Goal: Transaction & Acquisition: Download file/media

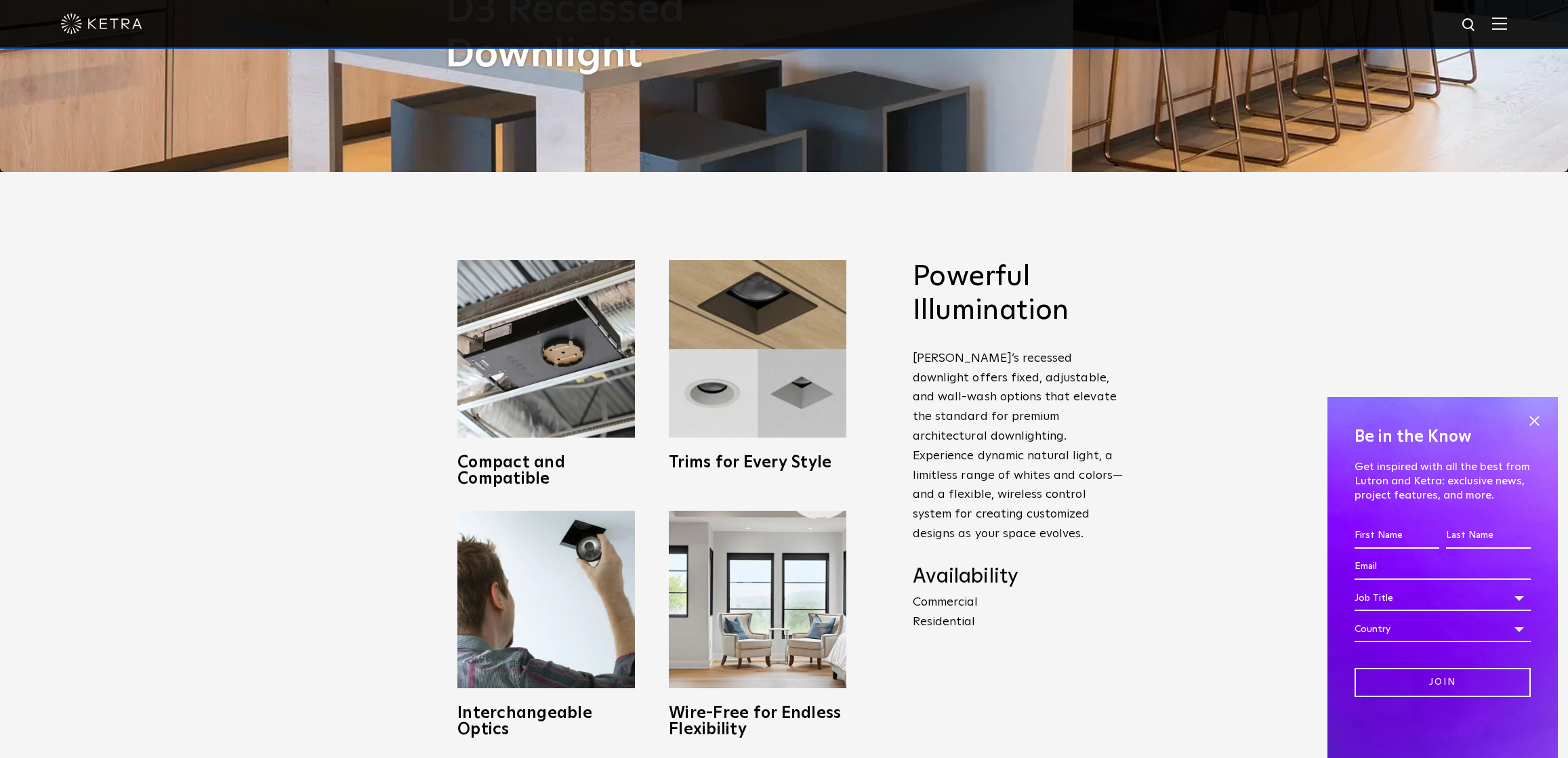
scroll to position [608, 0]
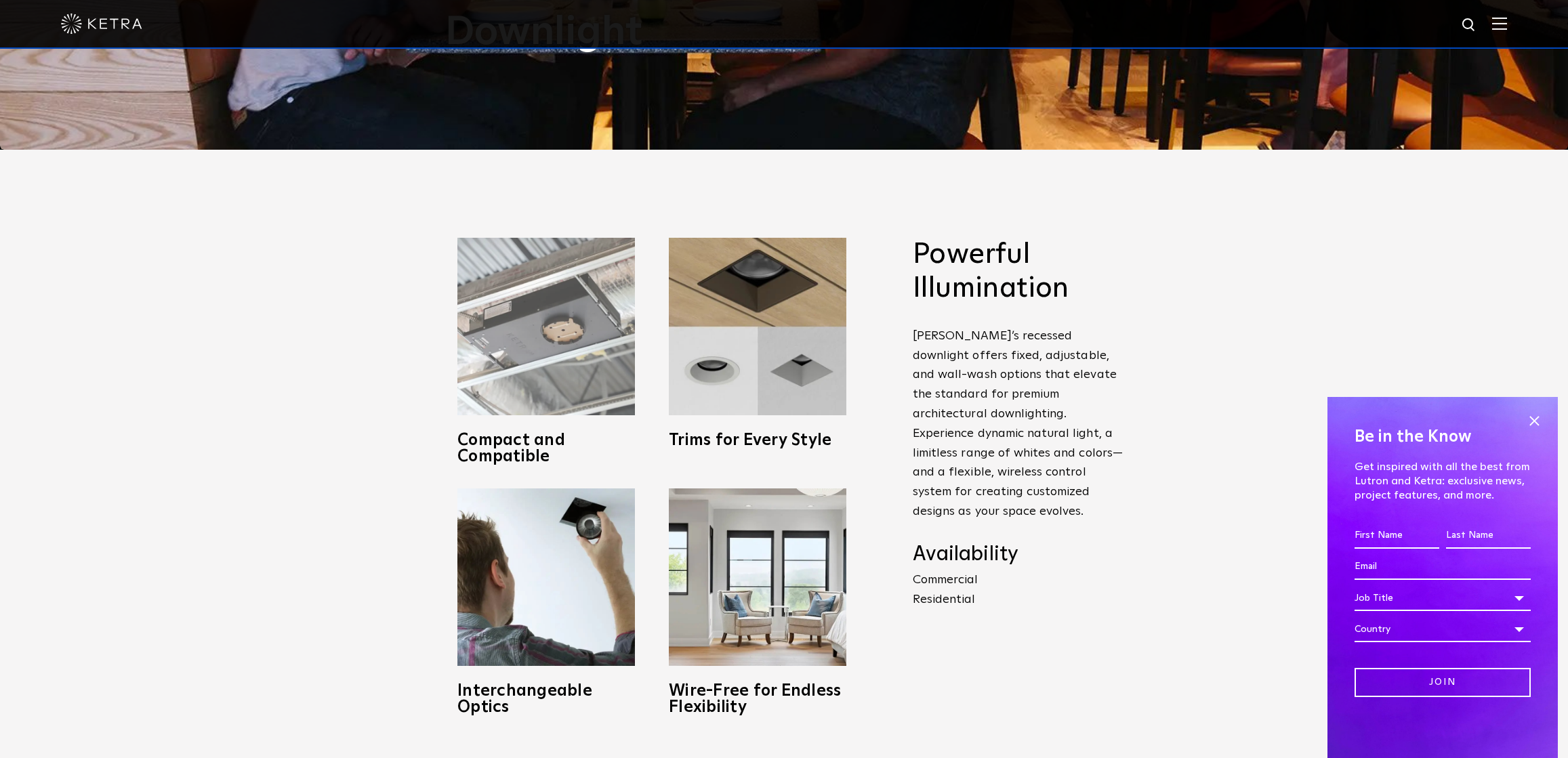
click at [556, 364] on img at bounding box center [545, 326] width 177 height 177
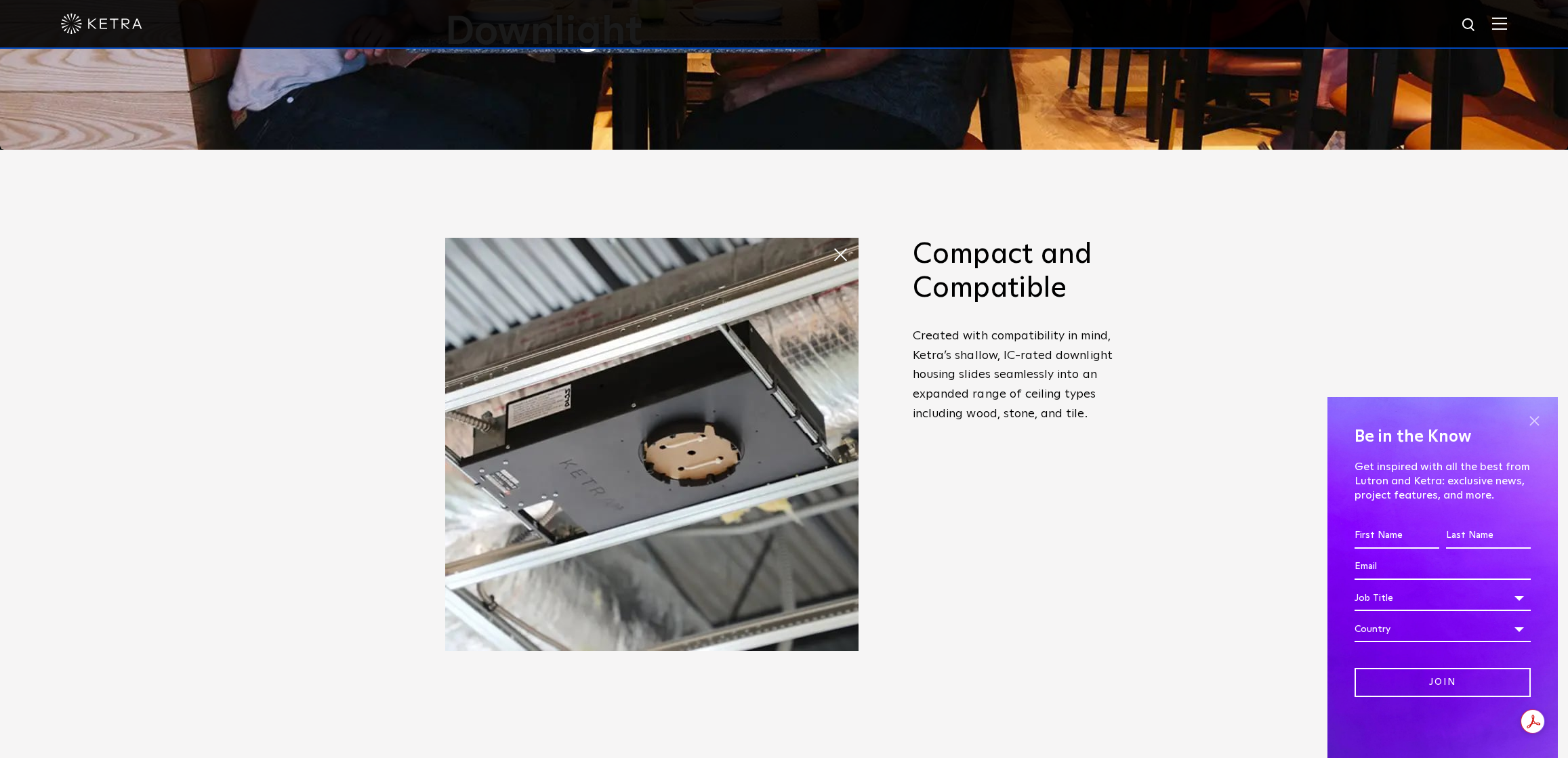
click at [1527, 427] on span at bounding box center [1533, 420] width 20 height 20
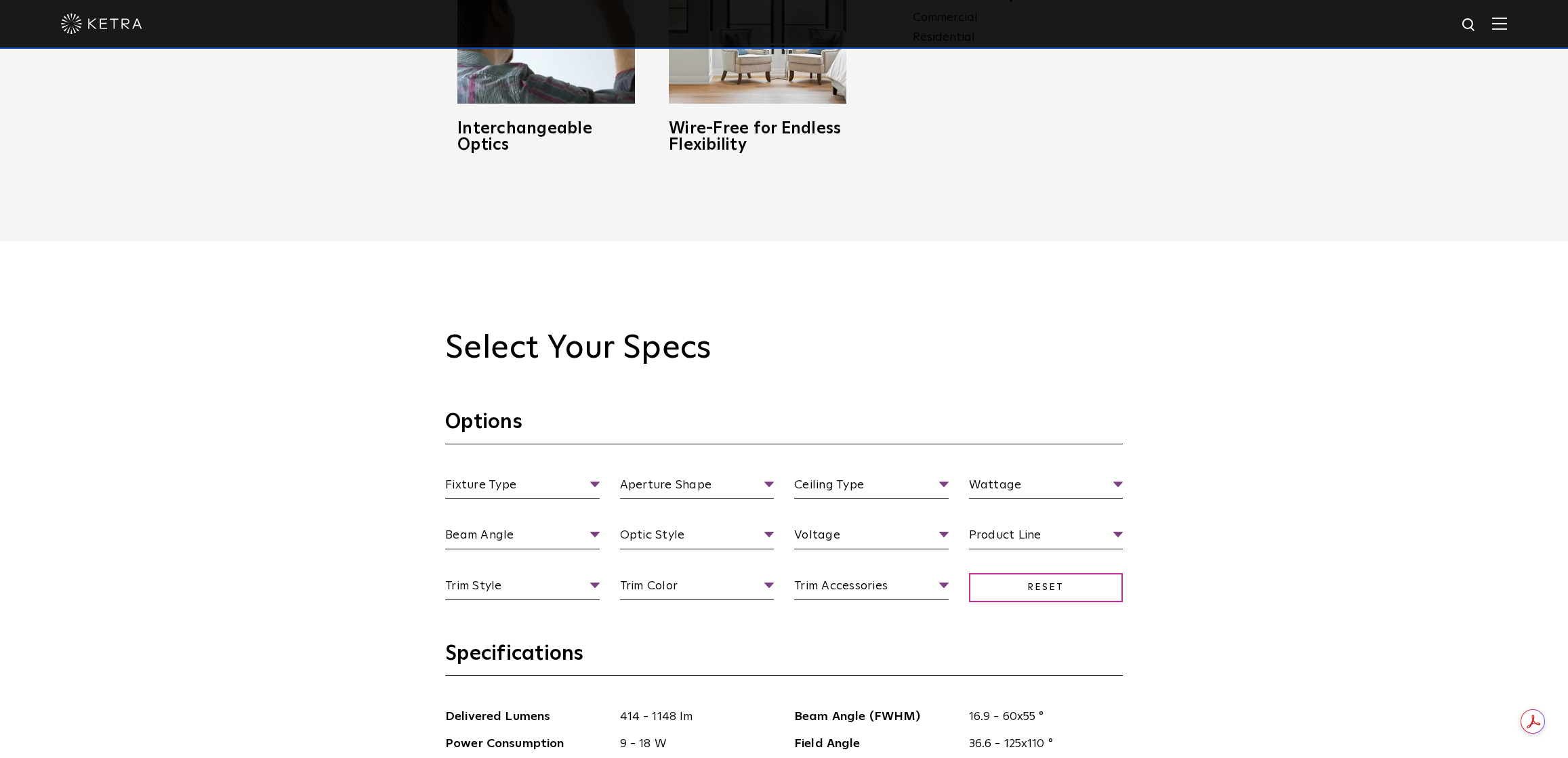
scroll to position [1306, 0]
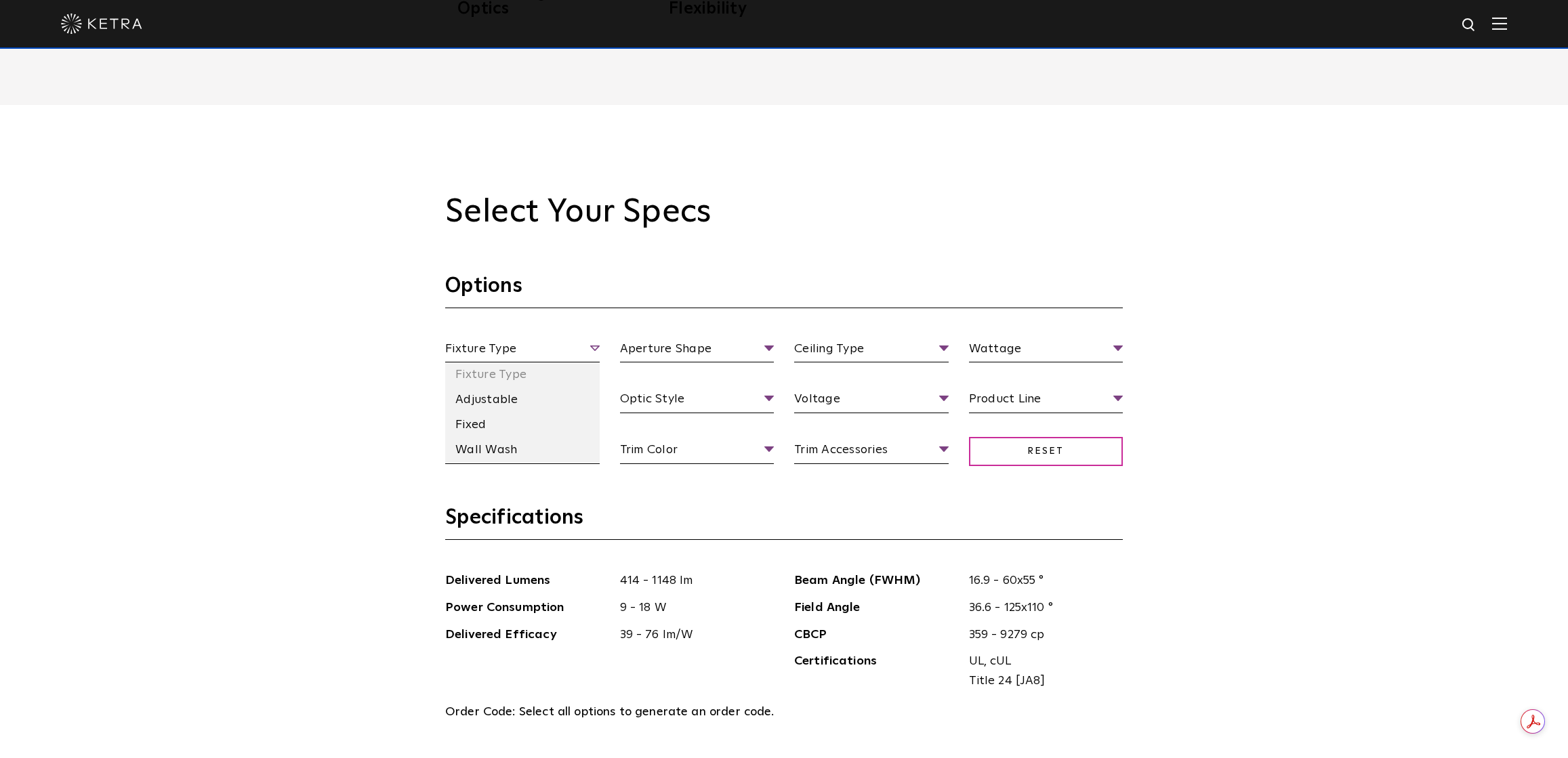
click at [525, 346] on span "Fixture Type" at bounding box center [522, 350] width 154 height 24
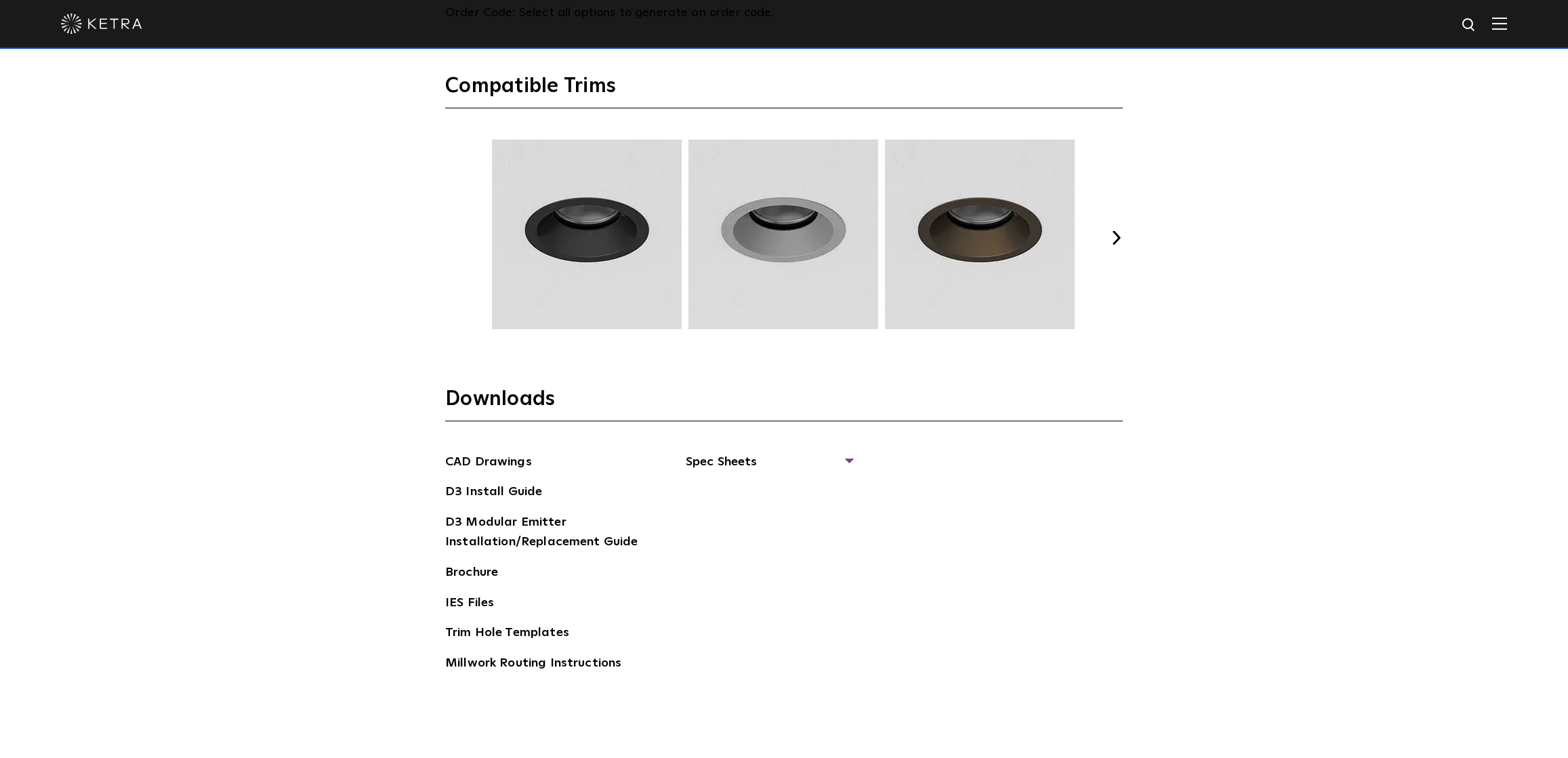
scroll to position [2213, 0]
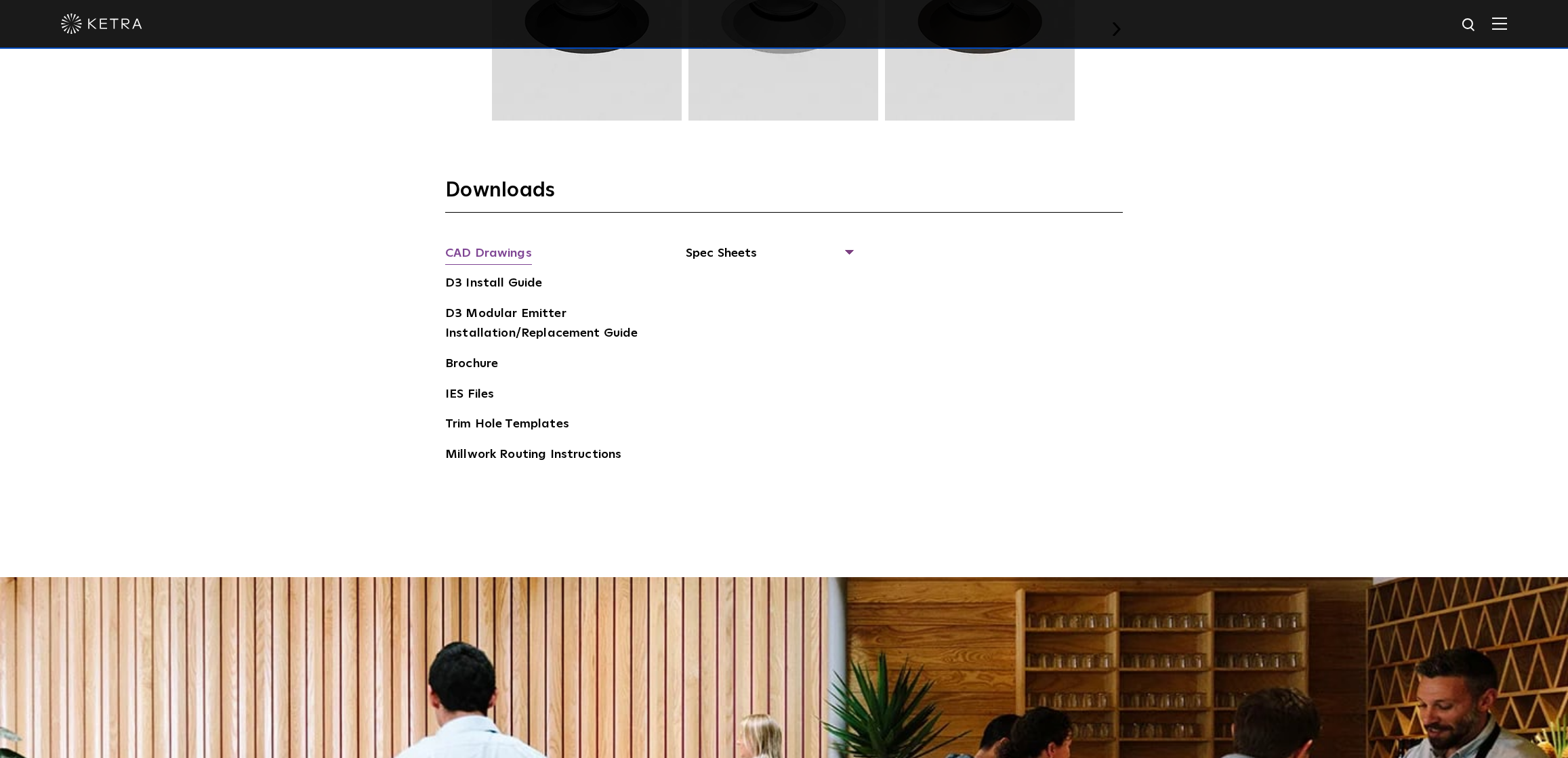
click at [485, 256] on link "CAD Drawings" at bounding box center [489, 255] width 87 height 22
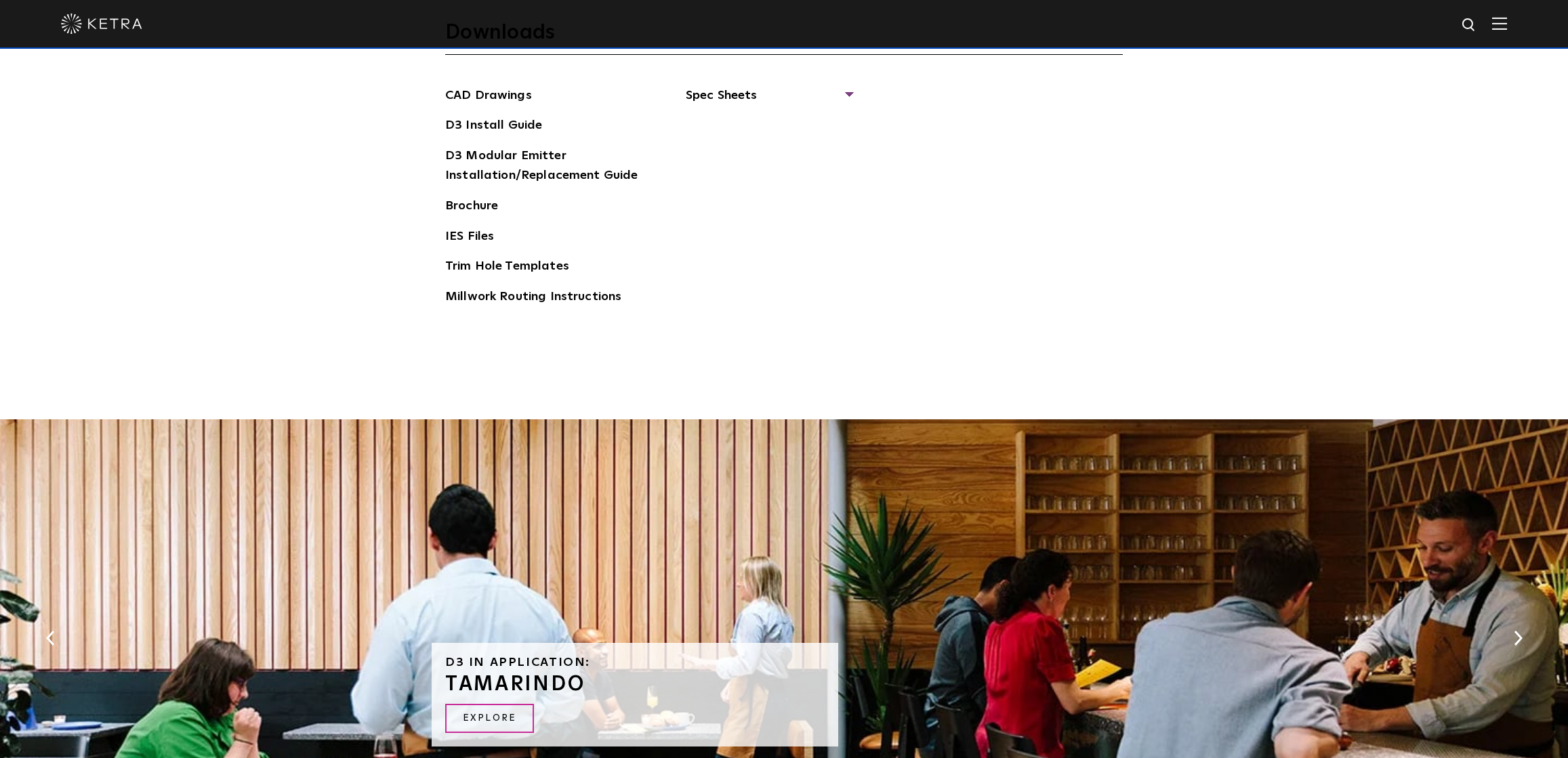
scroll to position [2362, 0]
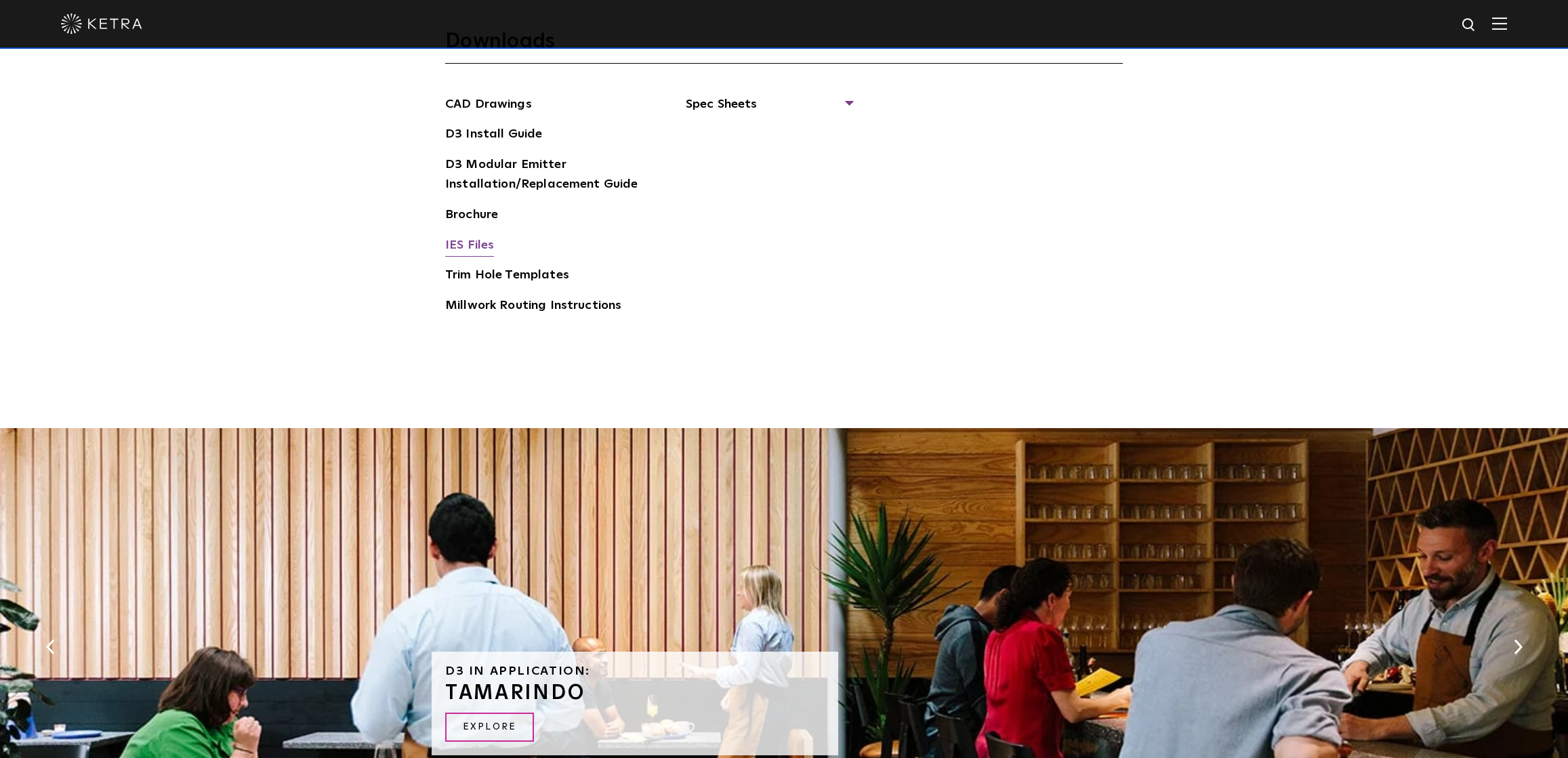
click at [460, 245] on link "IES Files" at bounding box center [470, 246] width 49 height 22
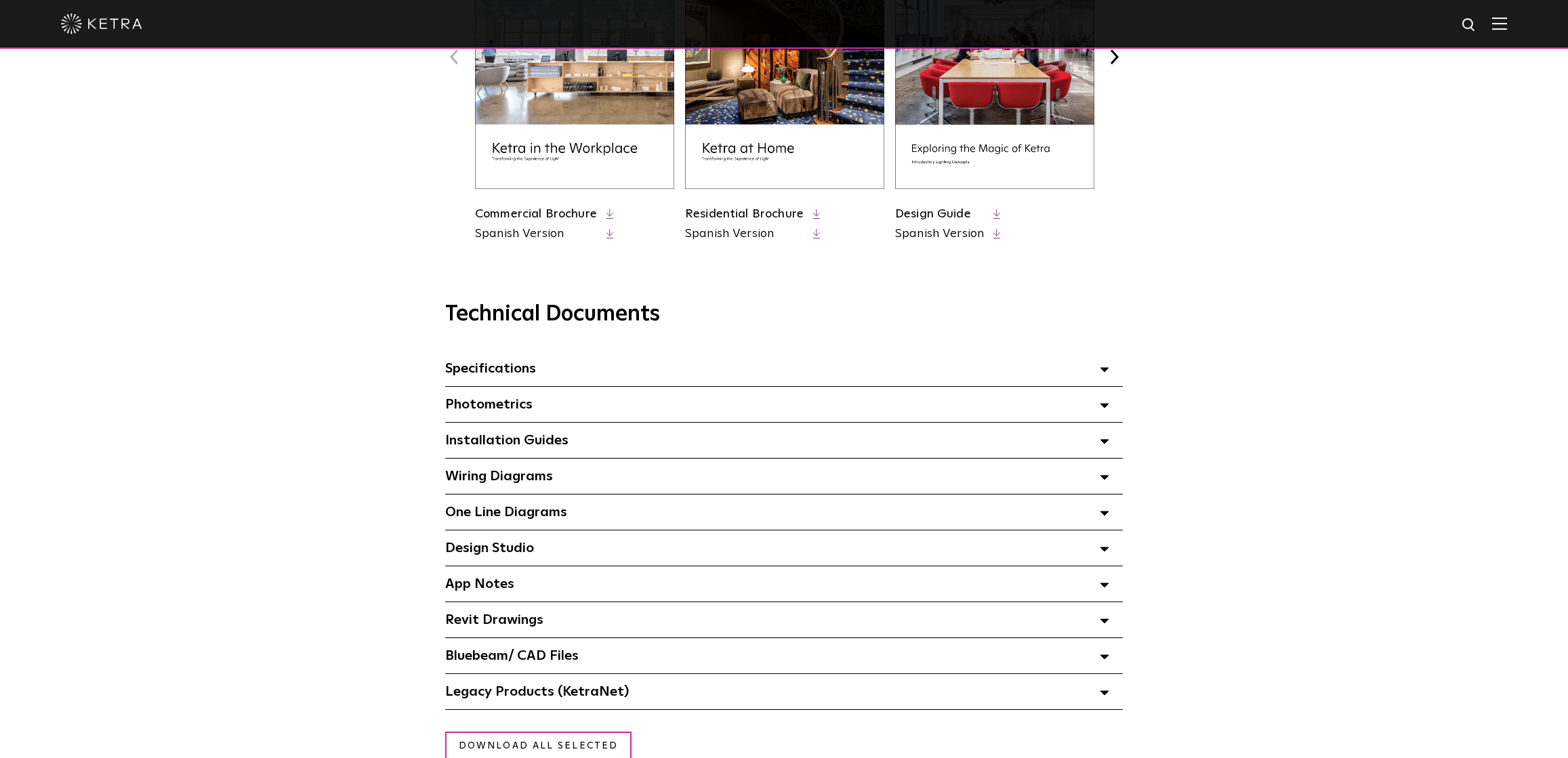
scroll to position [739, 0]
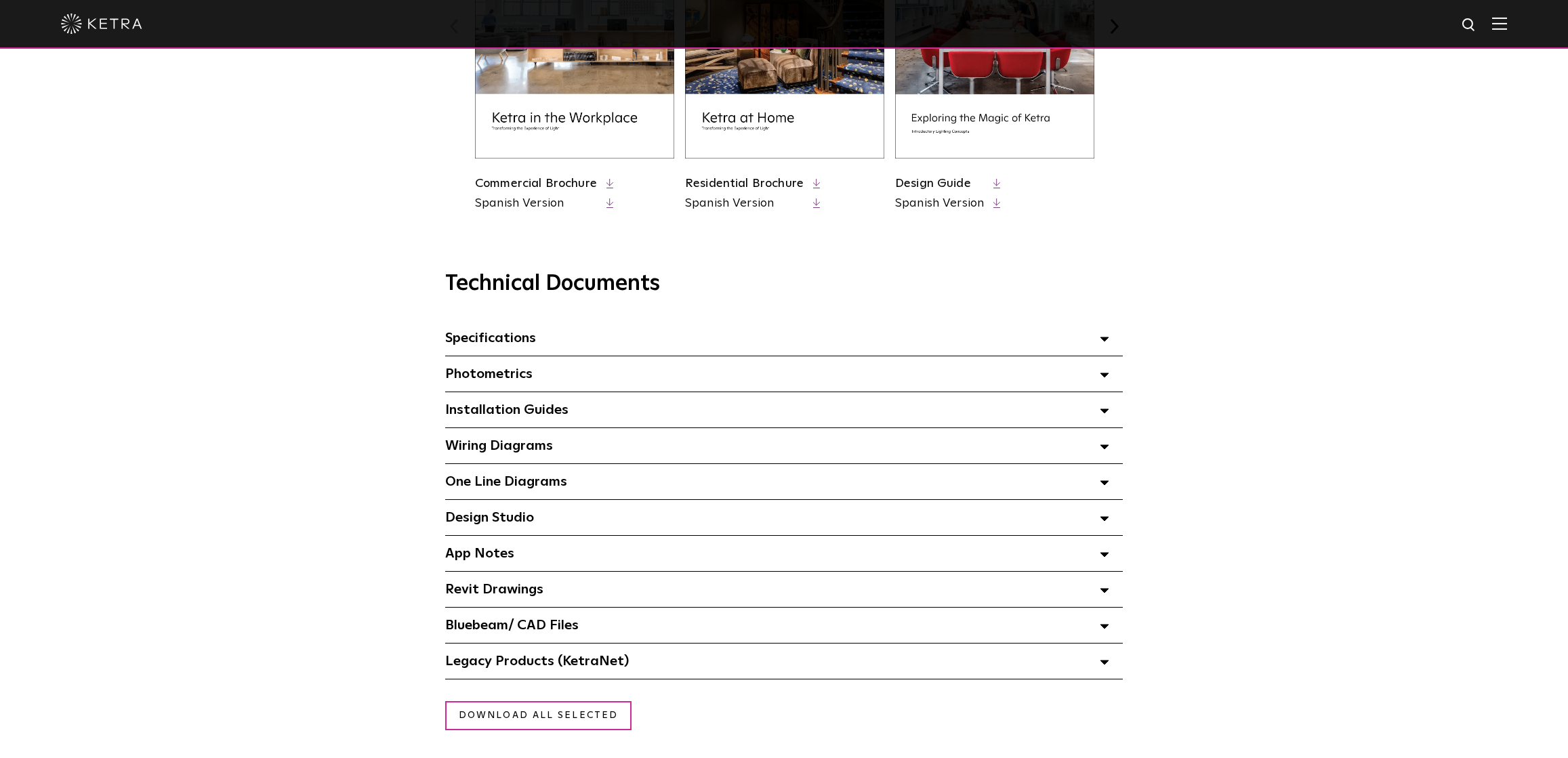
click at [1105, 624] on icon at bounding box center [1104, 626] width 9 height 5
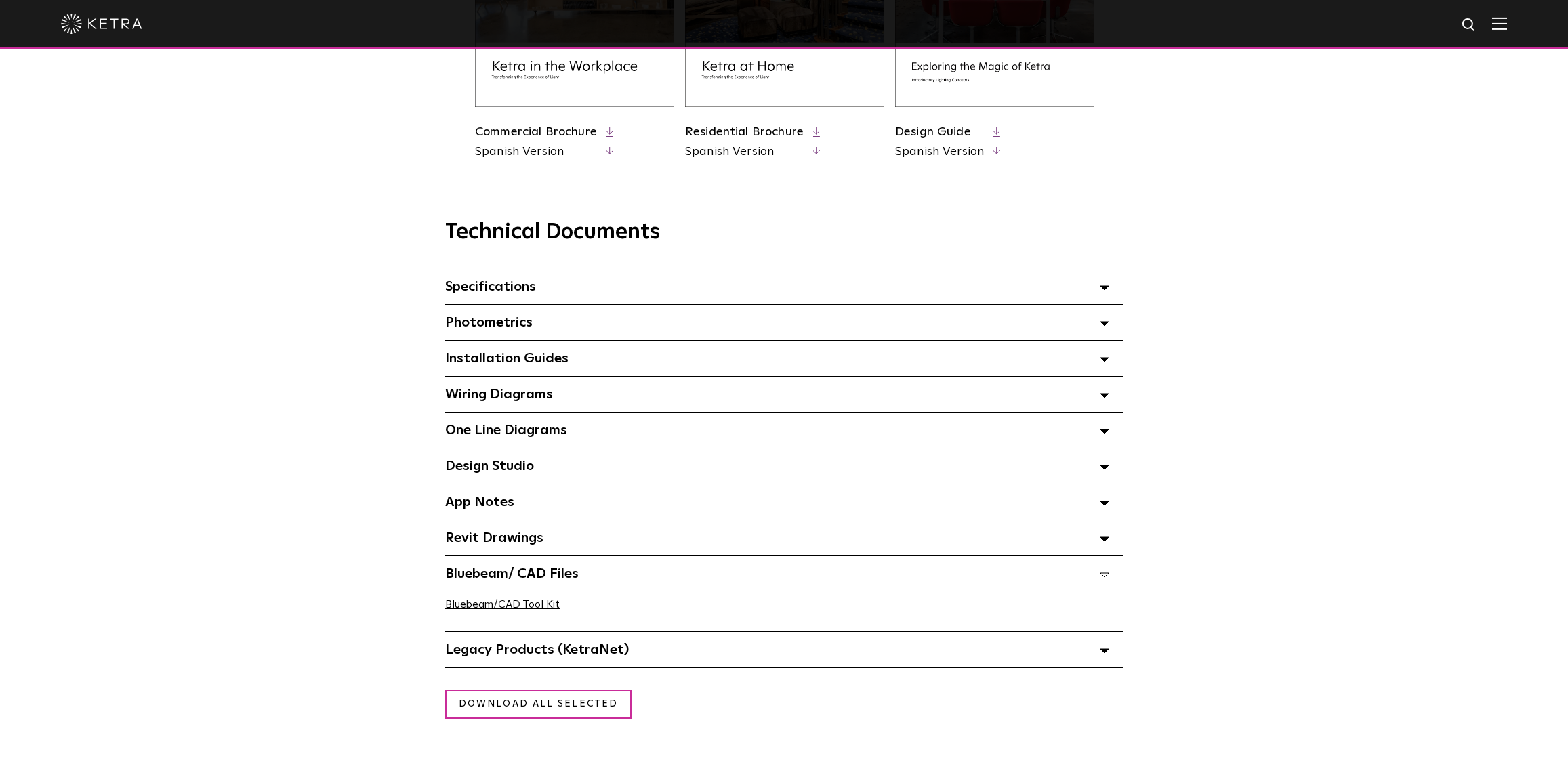
scroll to position [800, 0]
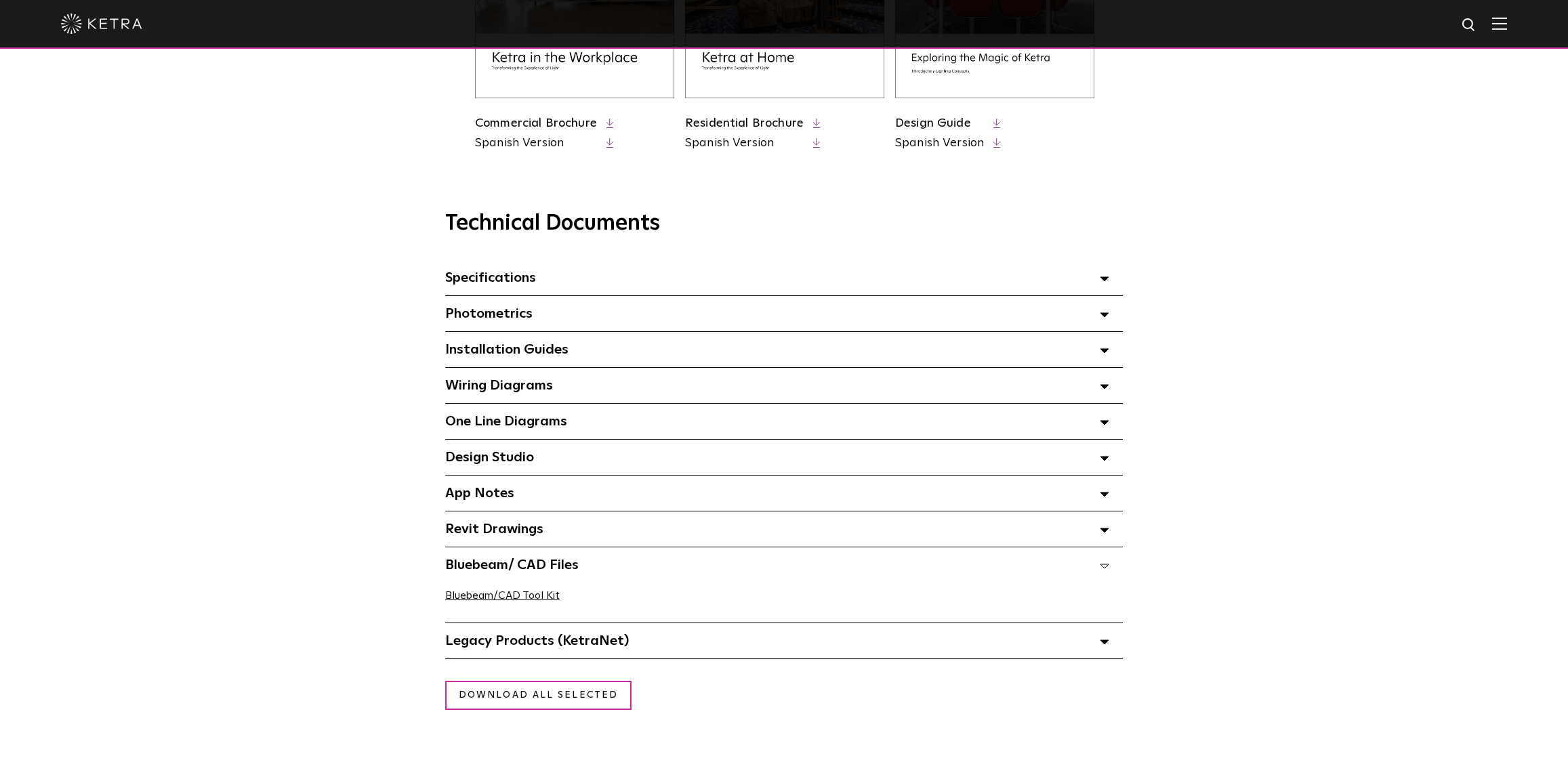
click at [1099, 527] on icon at bounding box center [1104, 529] width 9 height 5
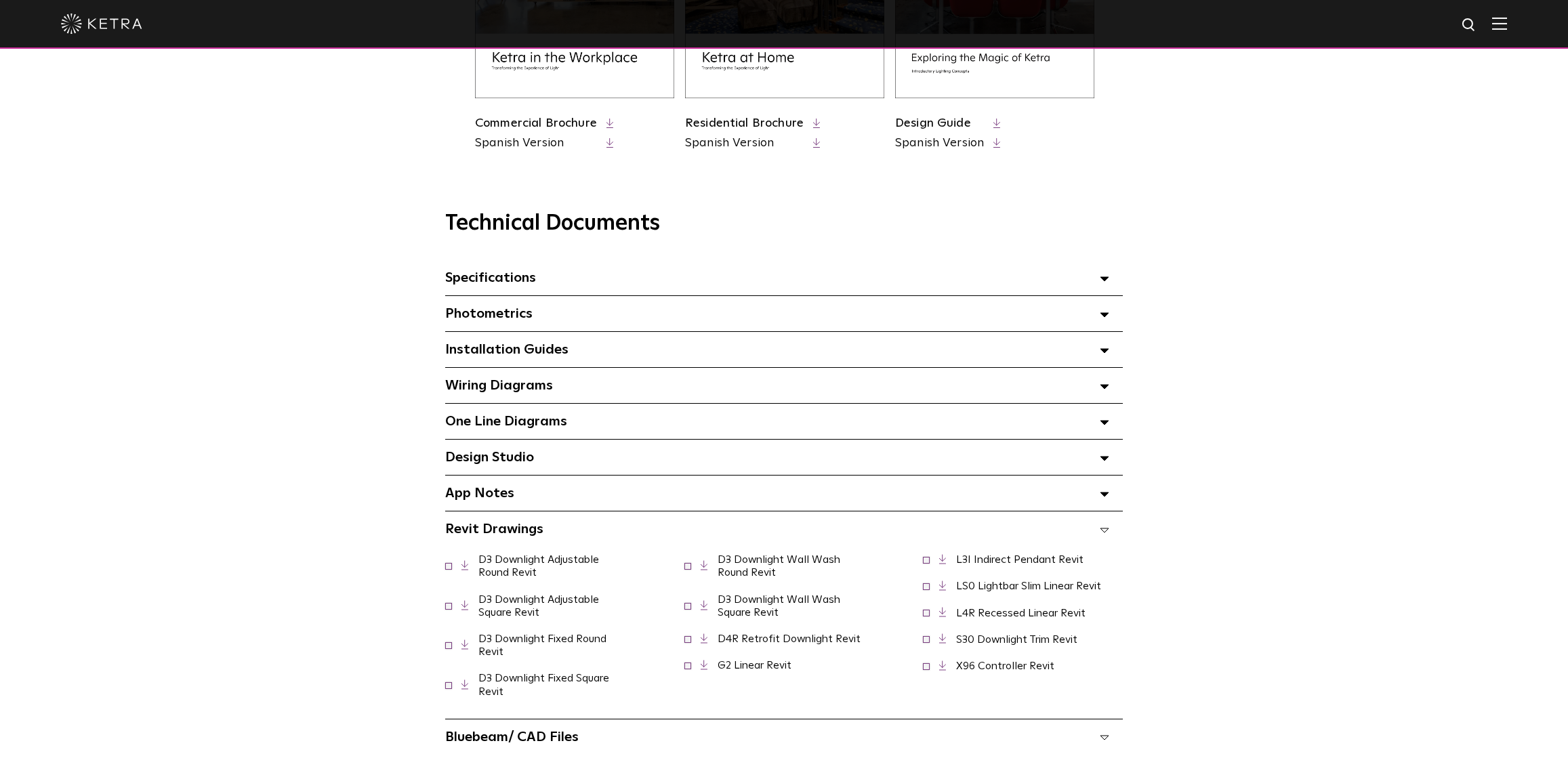
click at [450, 563] on span at bounding box center [448, 564] width 7 height 7
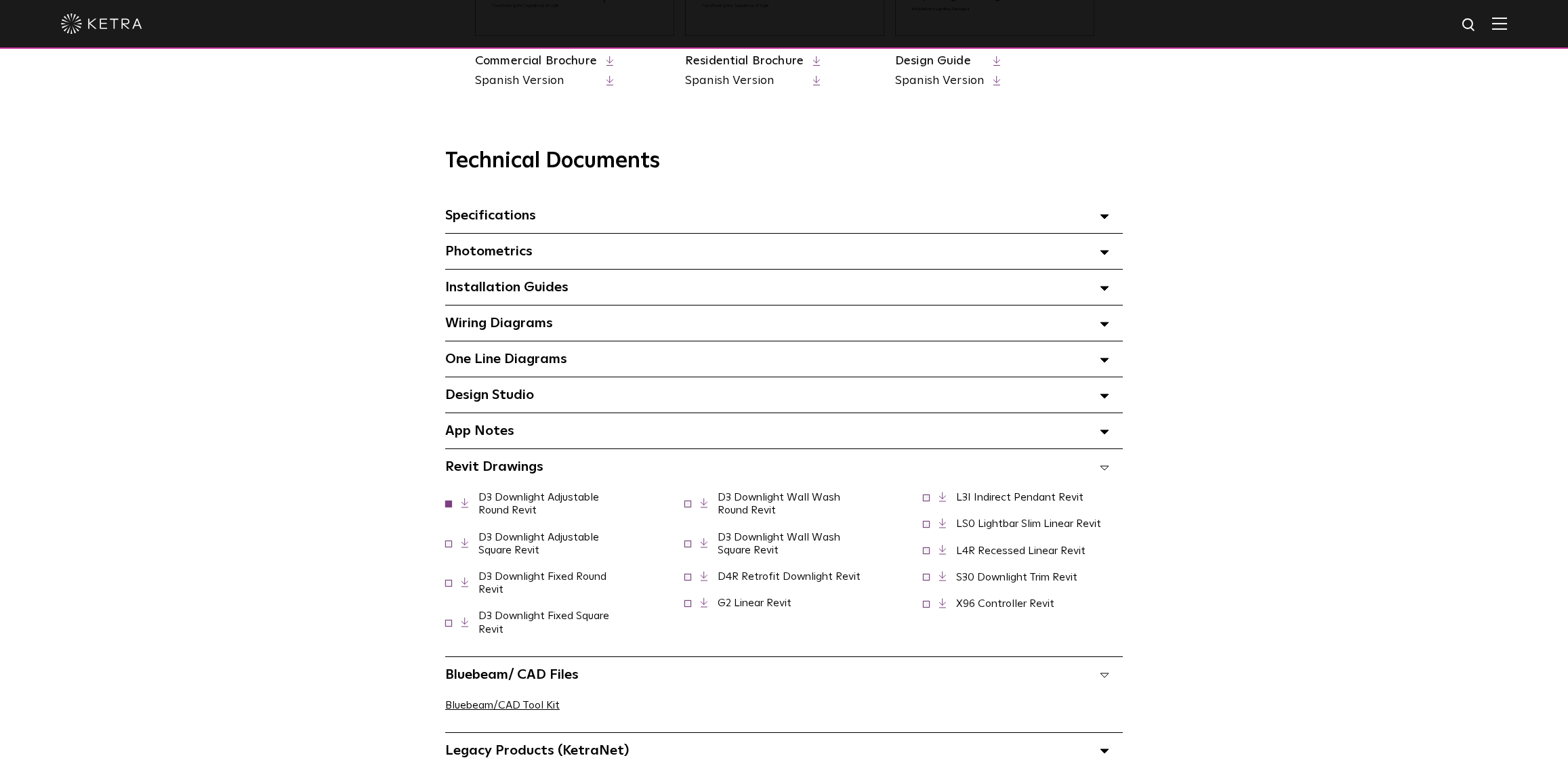
scroll to position [908, 0]
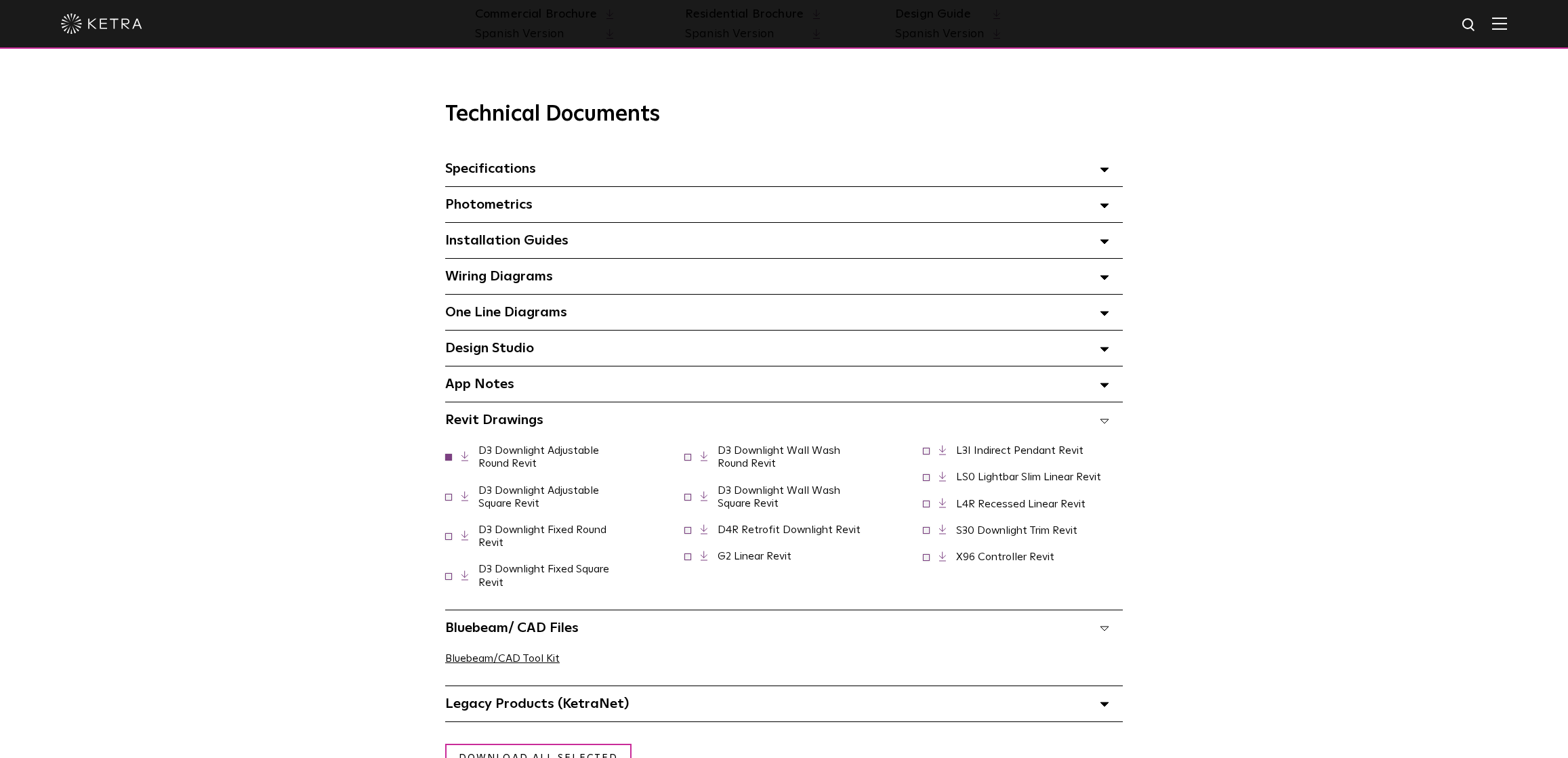
click at [463, 454] on icon at bounding box center [465, 456] width 8 height 10
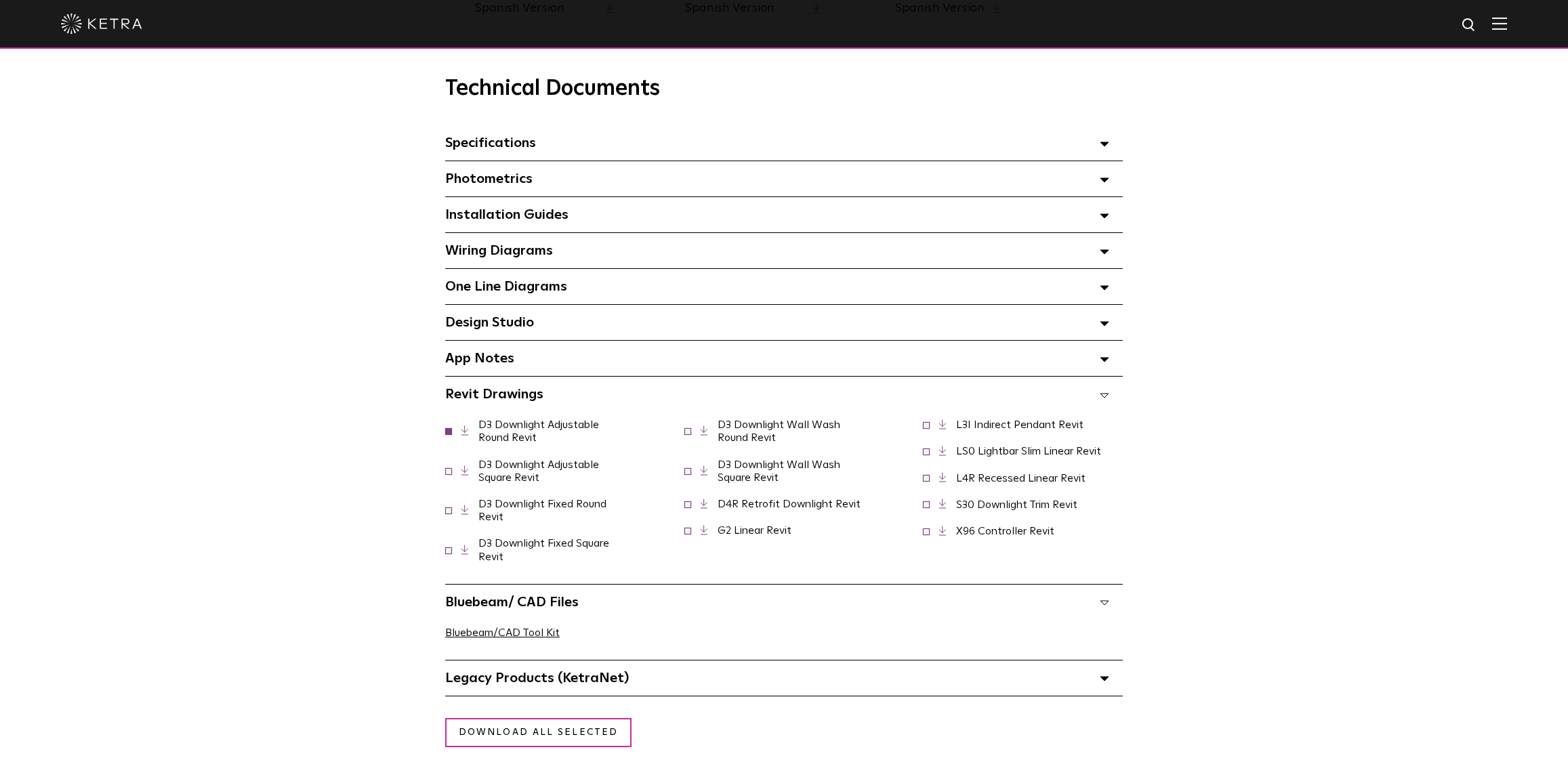
scroll to position [943, 0]
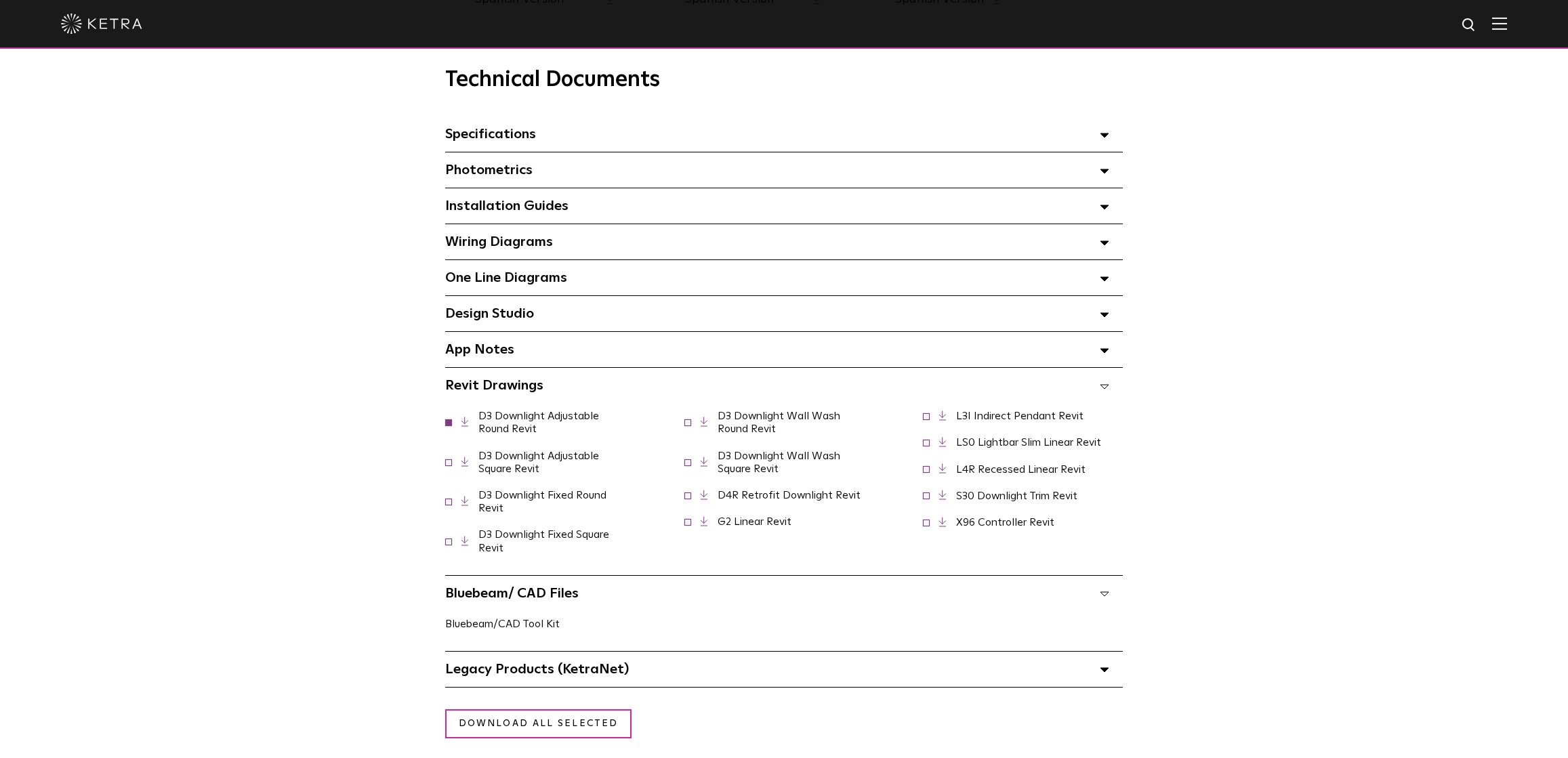
click at [525, 624] on link "Bluebeam/CAD Tool Kit" at bounding box center [502, 623] width 115 height 10
click at [504, 360] on div "App Notes Select checkboxes to use the bulk download option below" at bounding box center [783, 349] width 677 height 35
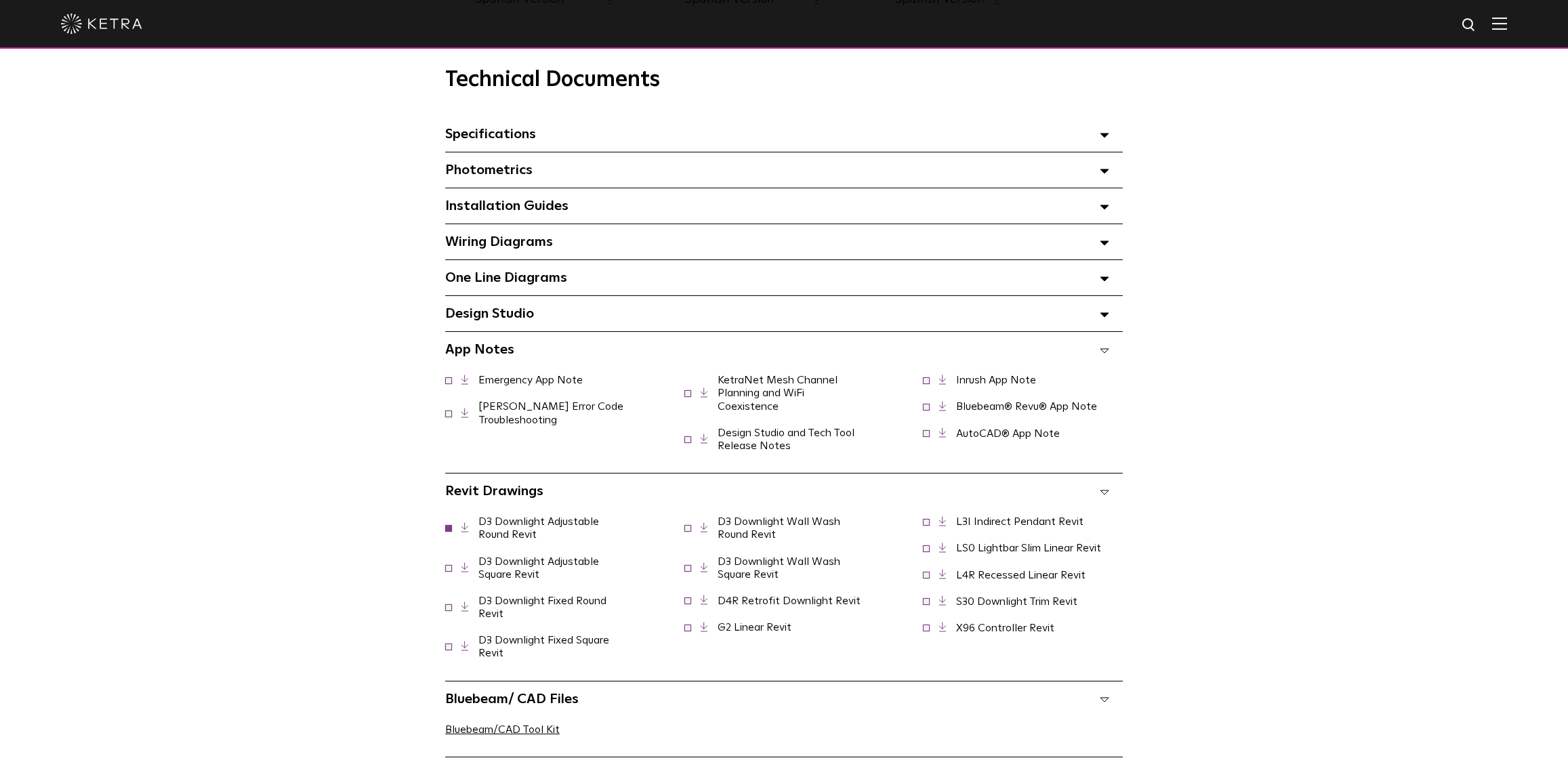
click at [504, 351] on span "App Notes Select checkboxes to use the bulk download option below" at bounding box center [479, 349] width 69 height 13
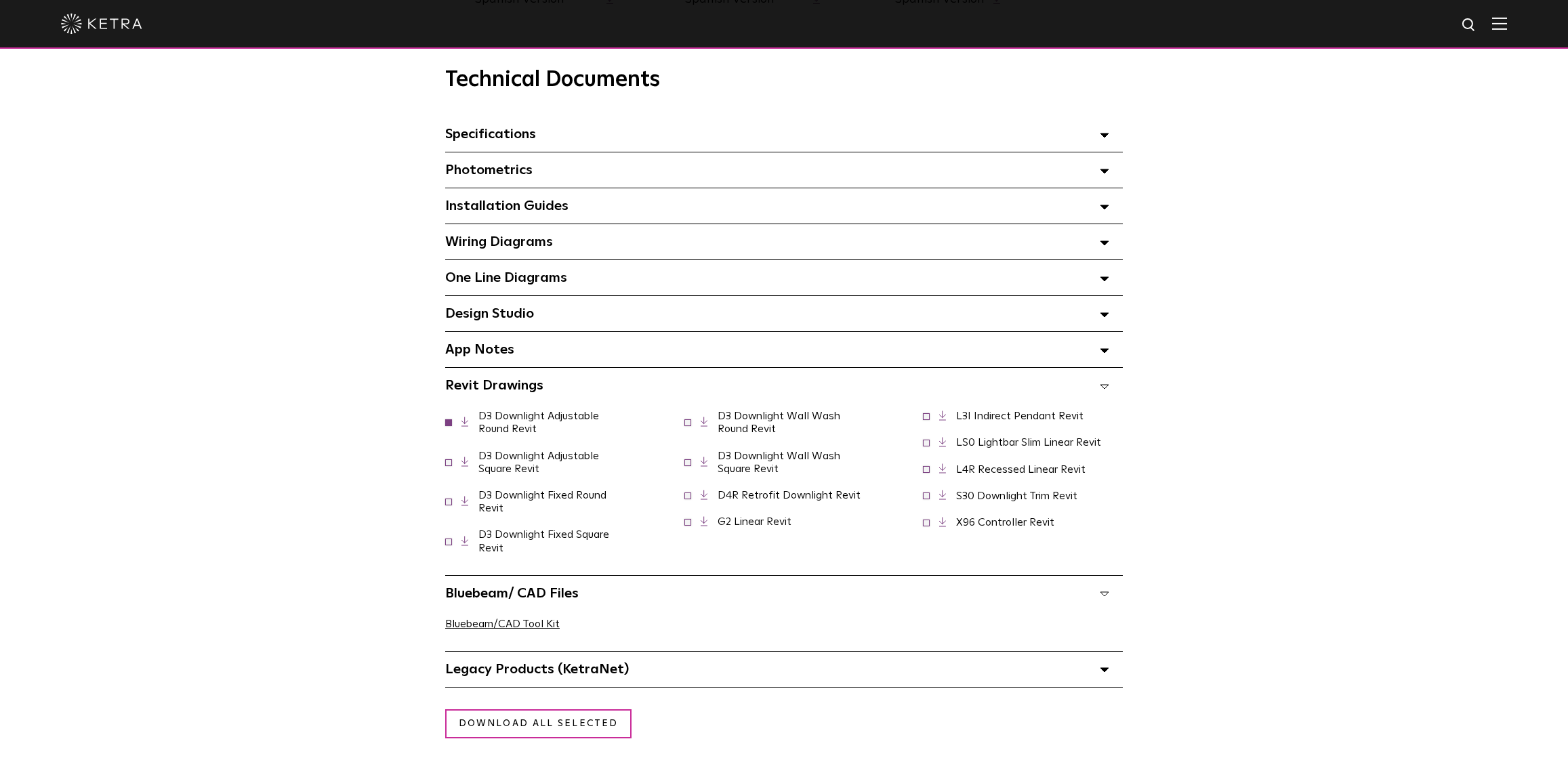
click at [504, 324] on div "Design Studio Select checkboxes to use the bulk download option below" at bounding box center [783, 313] width 677 height 35
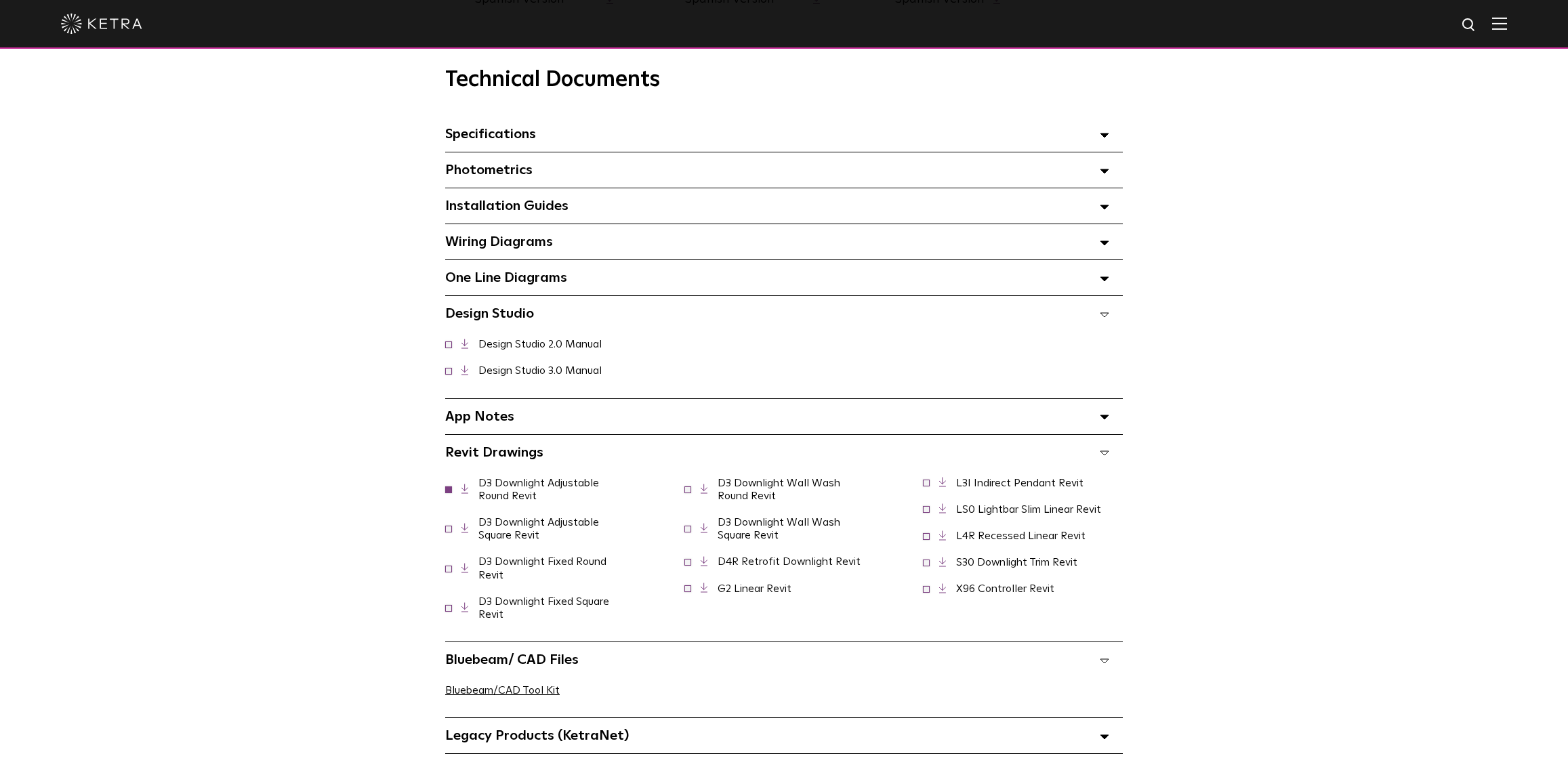
click at [504, 320] on span "Design Studio Select checkboxes to use the bulk download option below" at bounding box center [490, 313] width 89 height 13
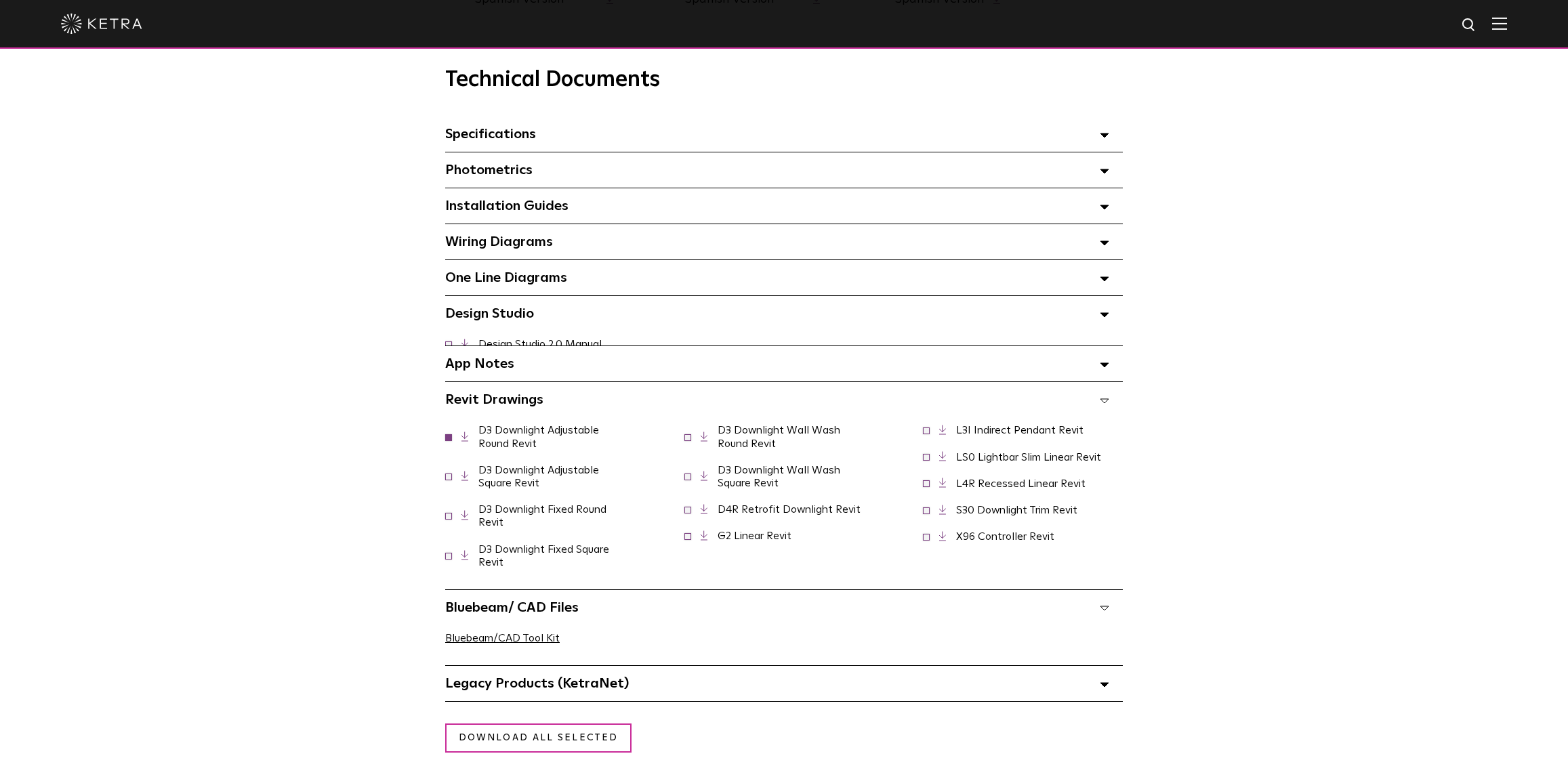
click at [520, 275] on span "One Line Diagrams Select checkboxes to use the bulk download option below" at bounding box center [506, 277] width 122 height 13
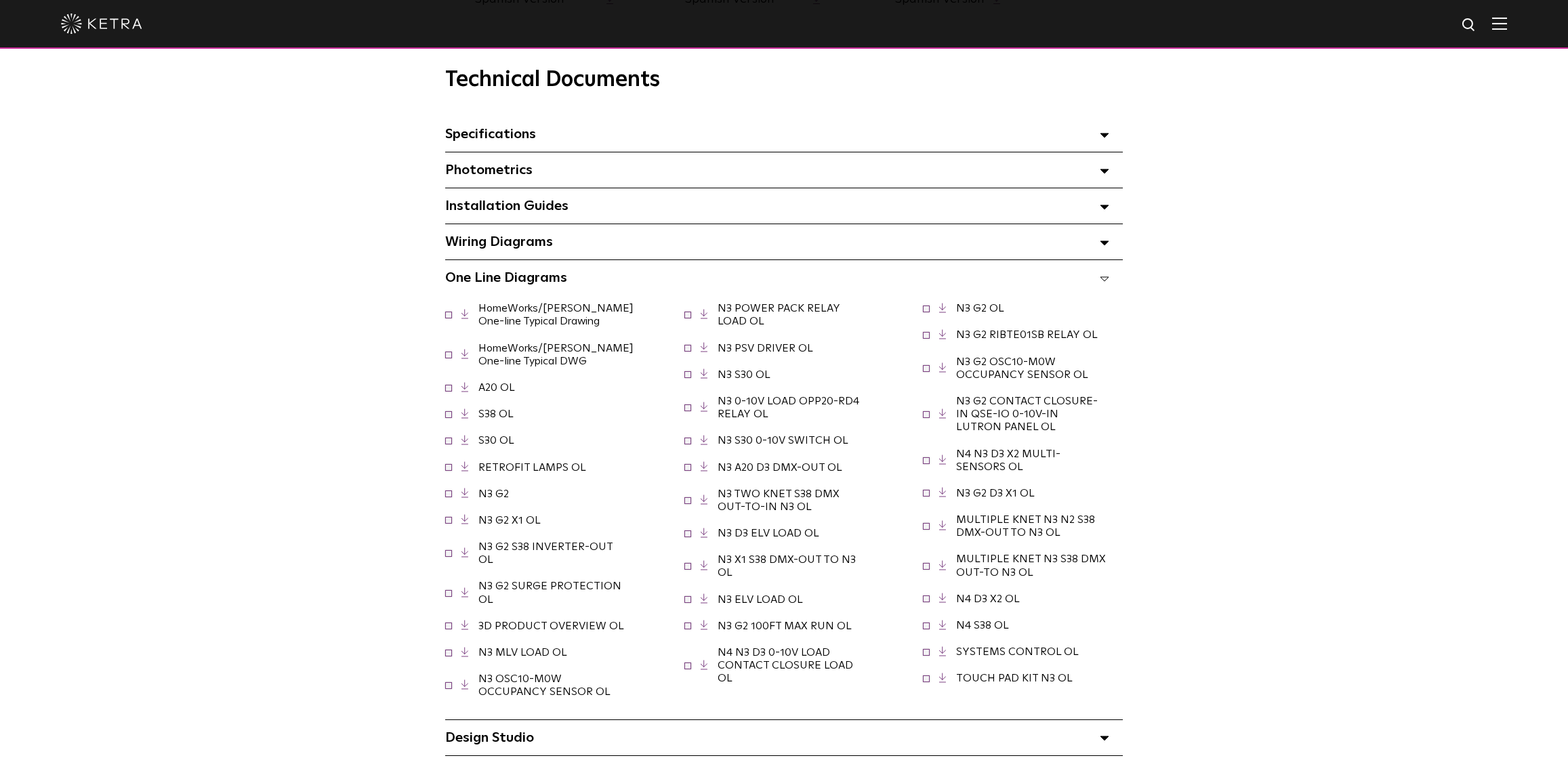
click at [520, 275] on span "One Line Diagrams Select checkboxes to use the bulk download option below" at bounding box center [506, 277] width 122 height 13
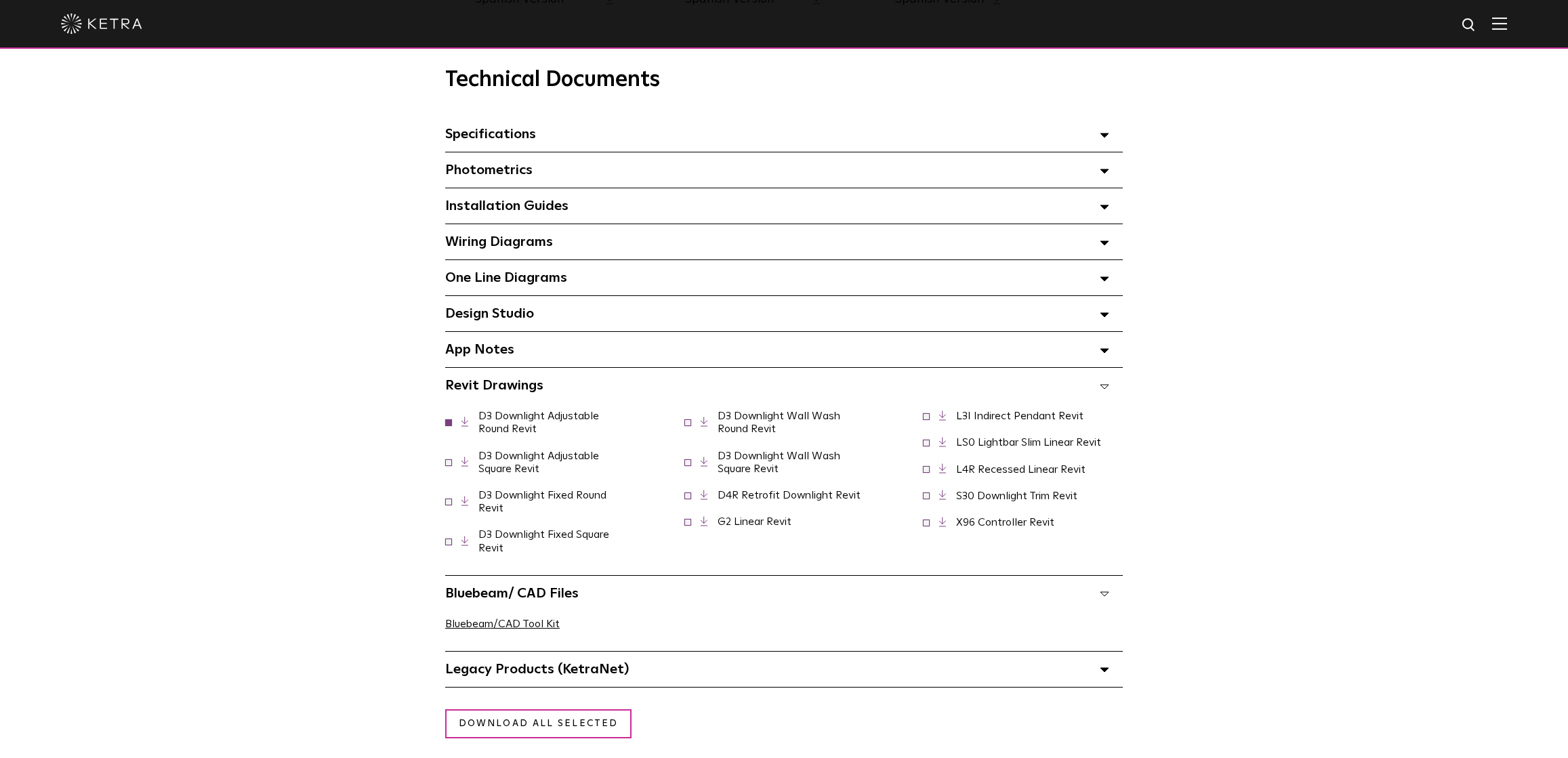
click at [450, 423] on span at bounding box center [448, 420] width 7 height 7
